Goal: Navigation & Orientation: Go to known website

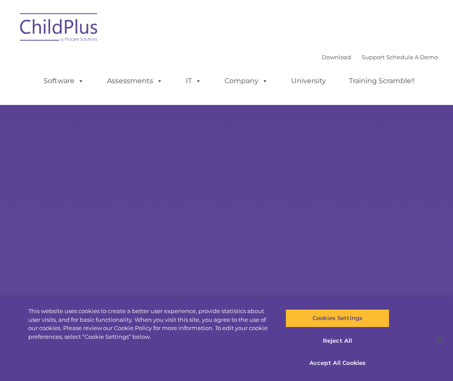
select select "MEDIUM"
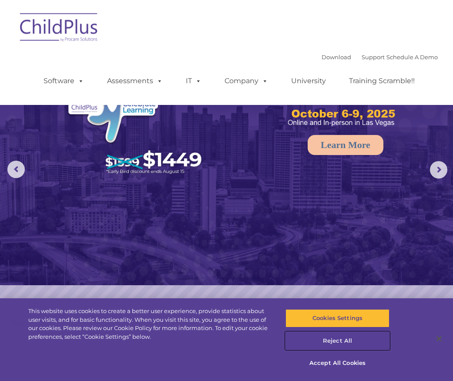
click at [339, 345] on button "Reject All" at bounding box center [338, 341] width 104 height 18
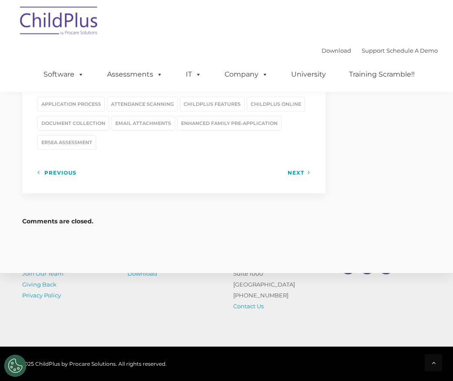
scroll to position [1295, 0]
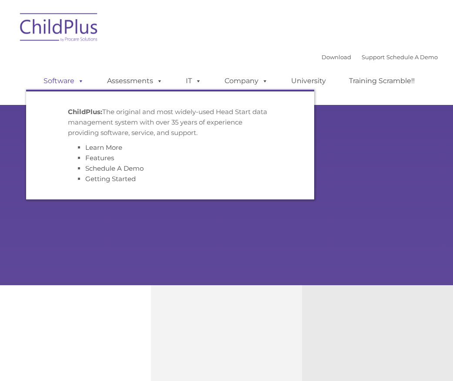
type input ""
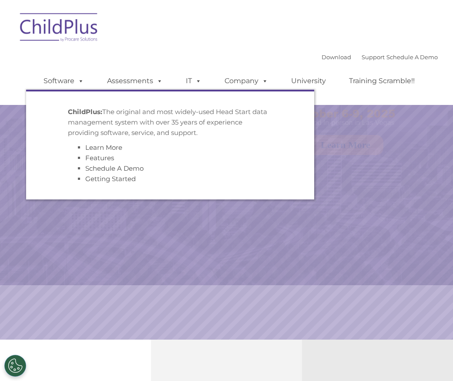
select select "MEDIUM"
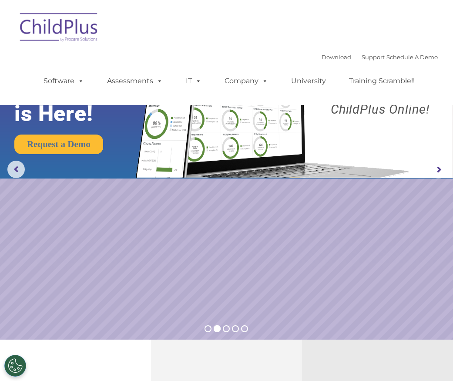
click at [442, 170] on rs-arrow at bounding box center [438, 169] width 17 height 17
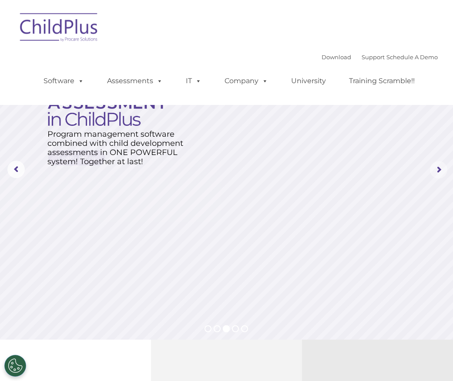
click at [442, 170] on rs-arrow at bounding box center [438, 169] width 17 height 17
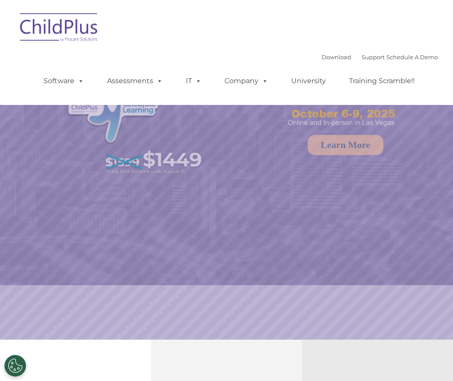
select select "MEDIUM"
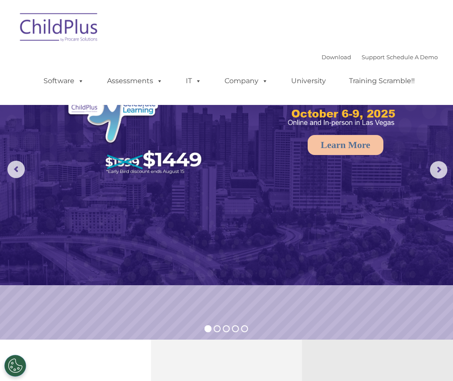
click at [146, 22] on div "Download Support | Schedule A Demo  MENU MENU Software ChildPlus: The original…" at bounding box center [227, 53] width 423 height 92
